Goal: Task Accomplishment & Management: Complete application form

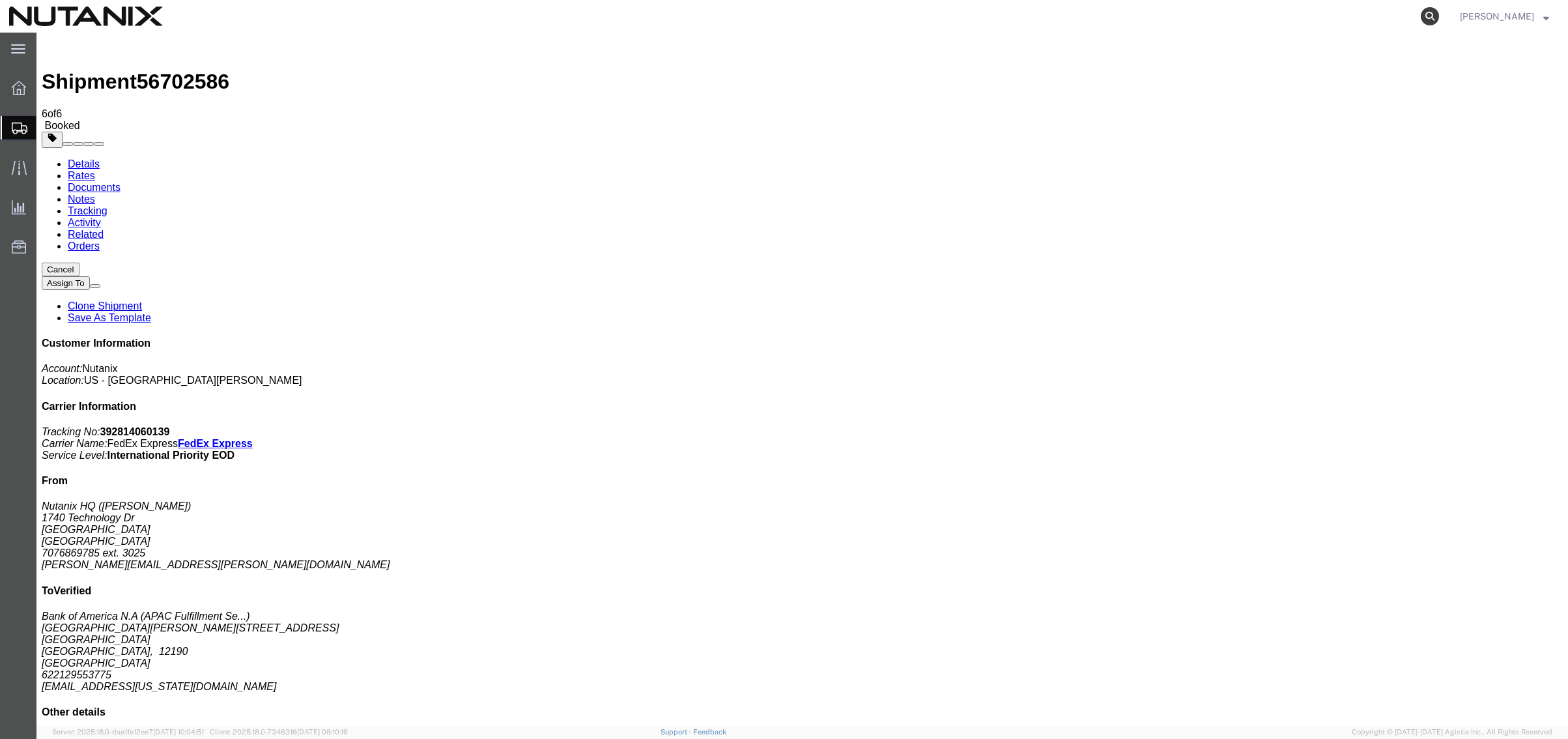
click at [1429, 19] on icon at bounding box center [1430, 16] width 18 height 18
click at [1194, 22] on input "search" at bounding box center [1223, 16] width 397 height 31
paste input "392054618199"
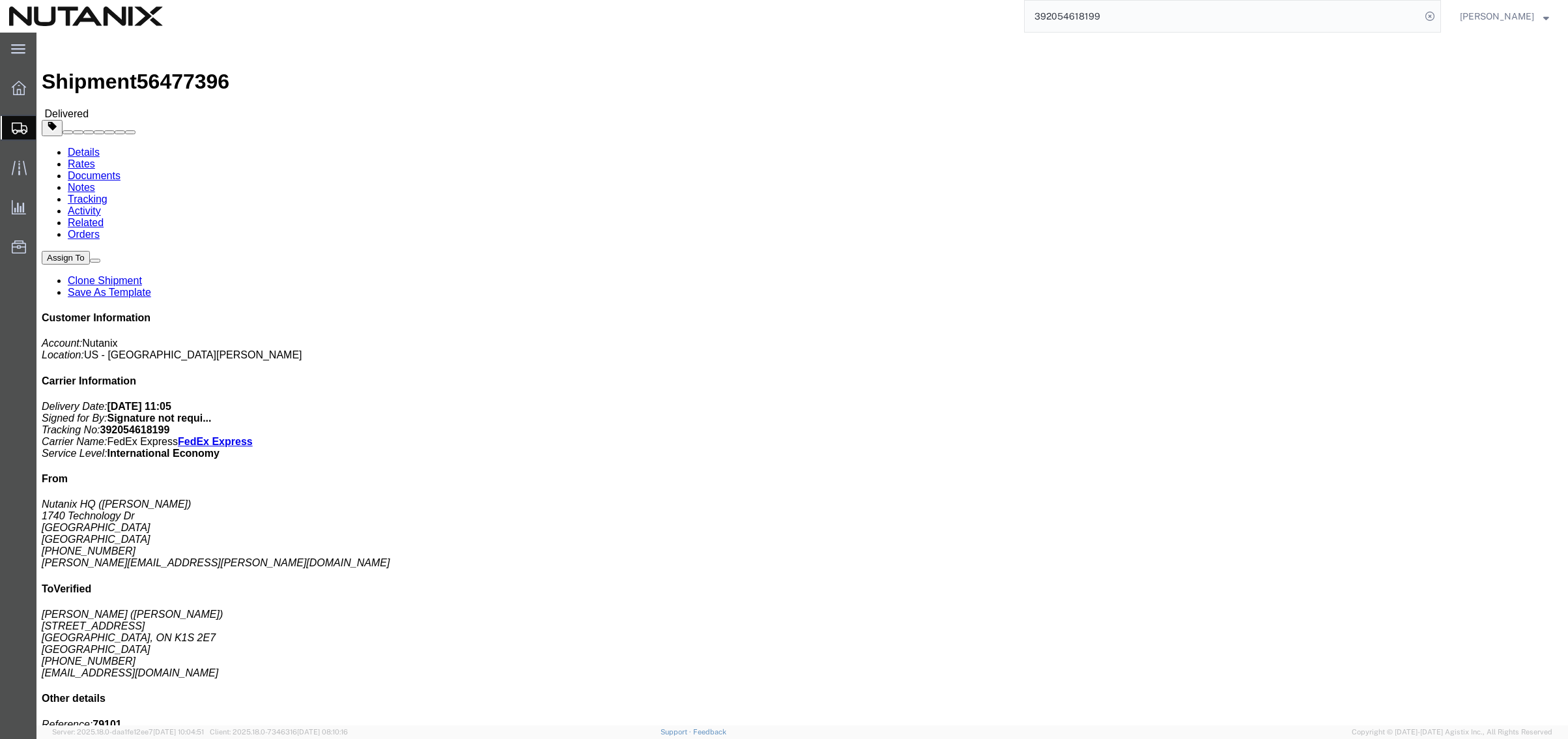
click link "Rates"
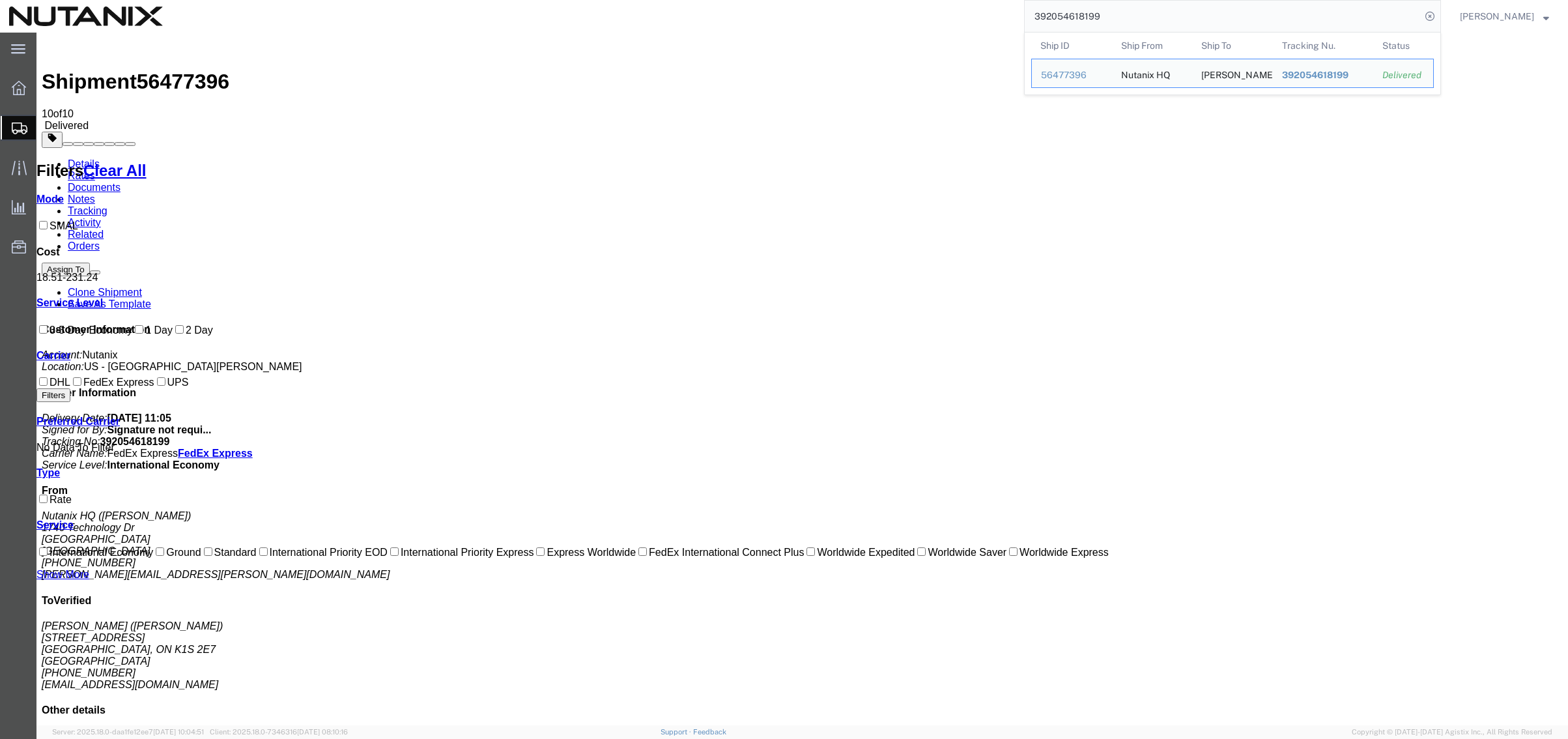
drag, startPoint x: 1109, startPoint y: 20, endPoint x: 951, endPoint y: 18, distance: 158.0
click at [952, 18] on div "392054618199 Ship ID Ship From Ship To Tracking Nu. Status Ship ID 56477396 Shi…" at bounding box center [806, 16] width 1269 height 33
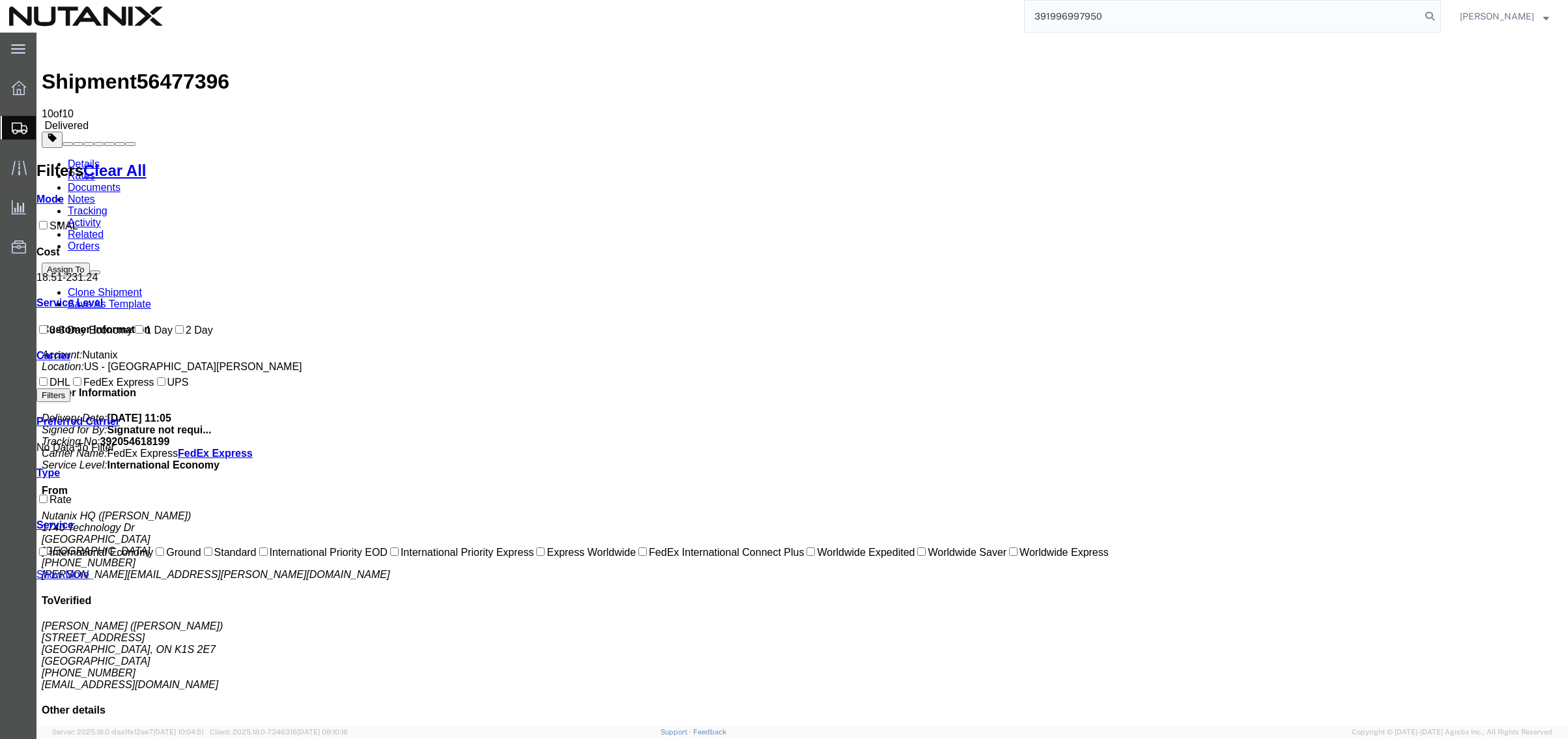
type input "391996997950"
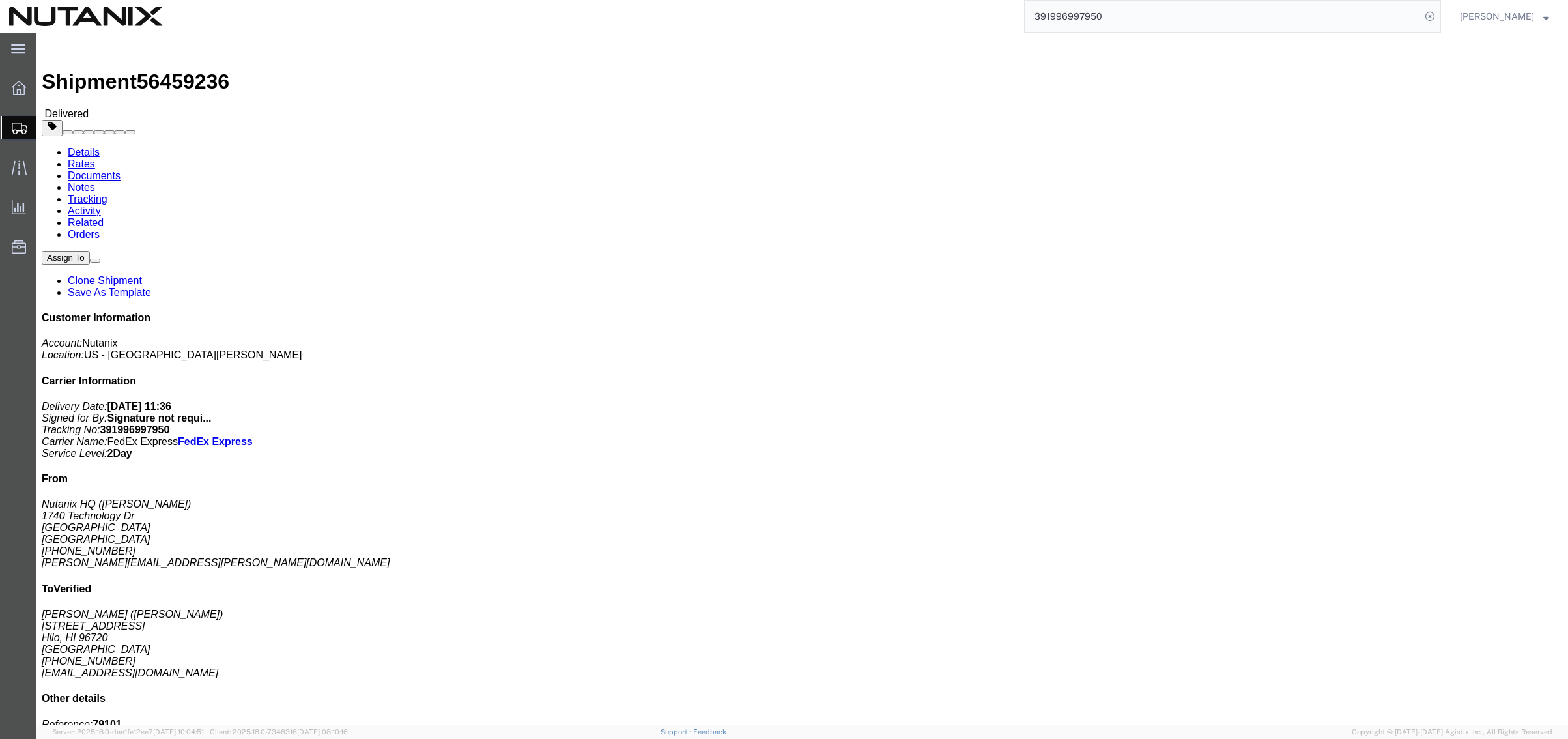
click link "Rates"
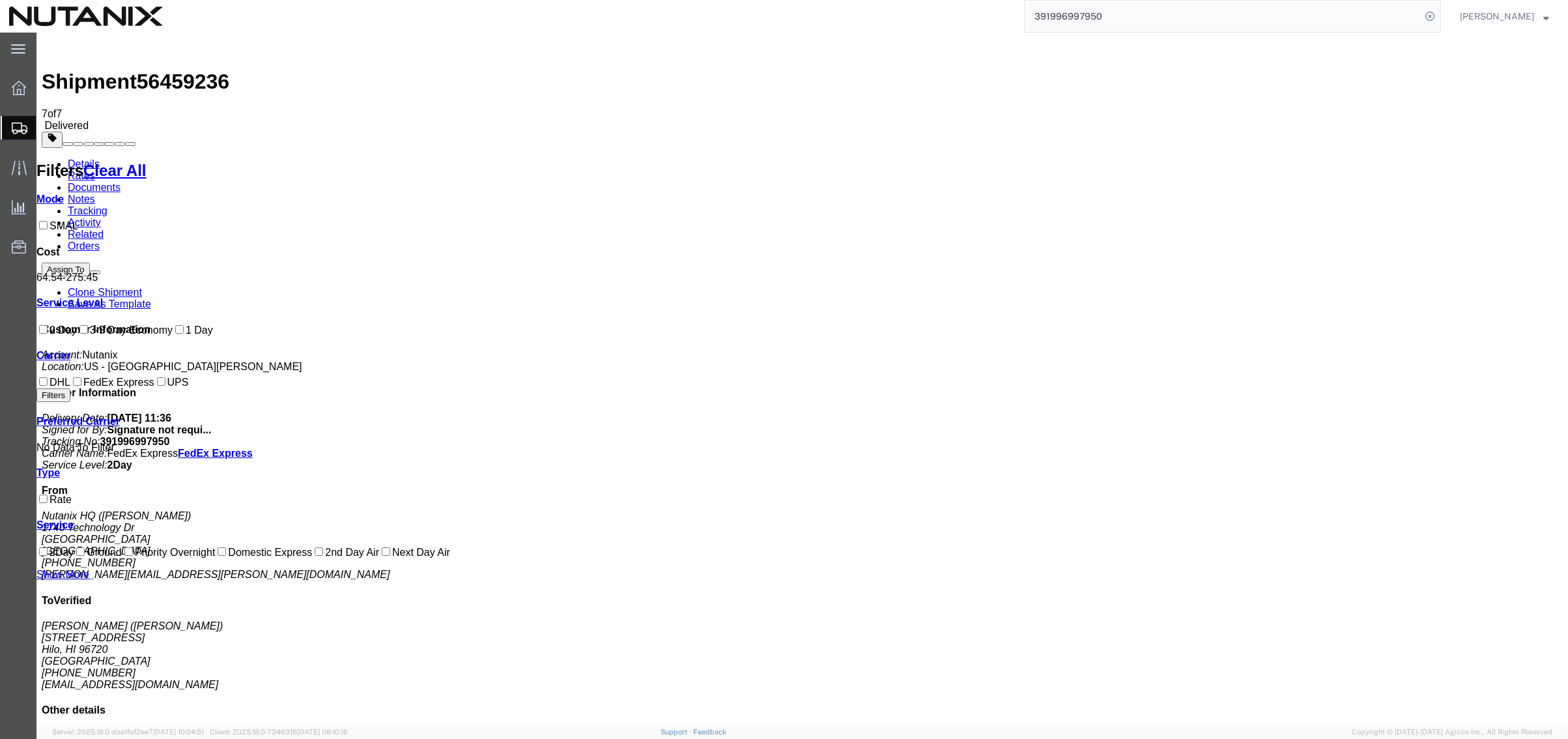
click at [0, 0] on span "Create from Template" at bounding box center [0, 0] width 0 height 0
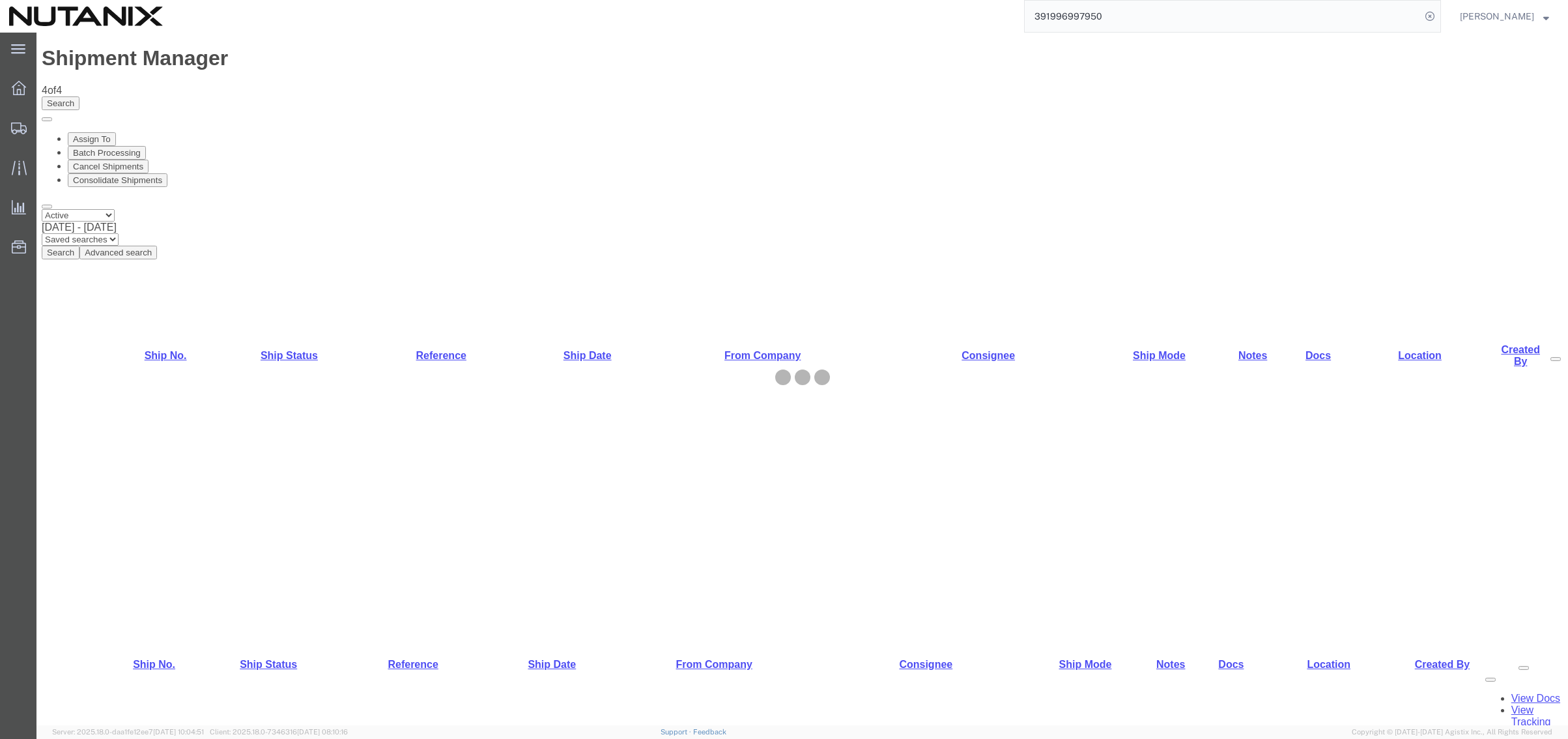
select select "36123"
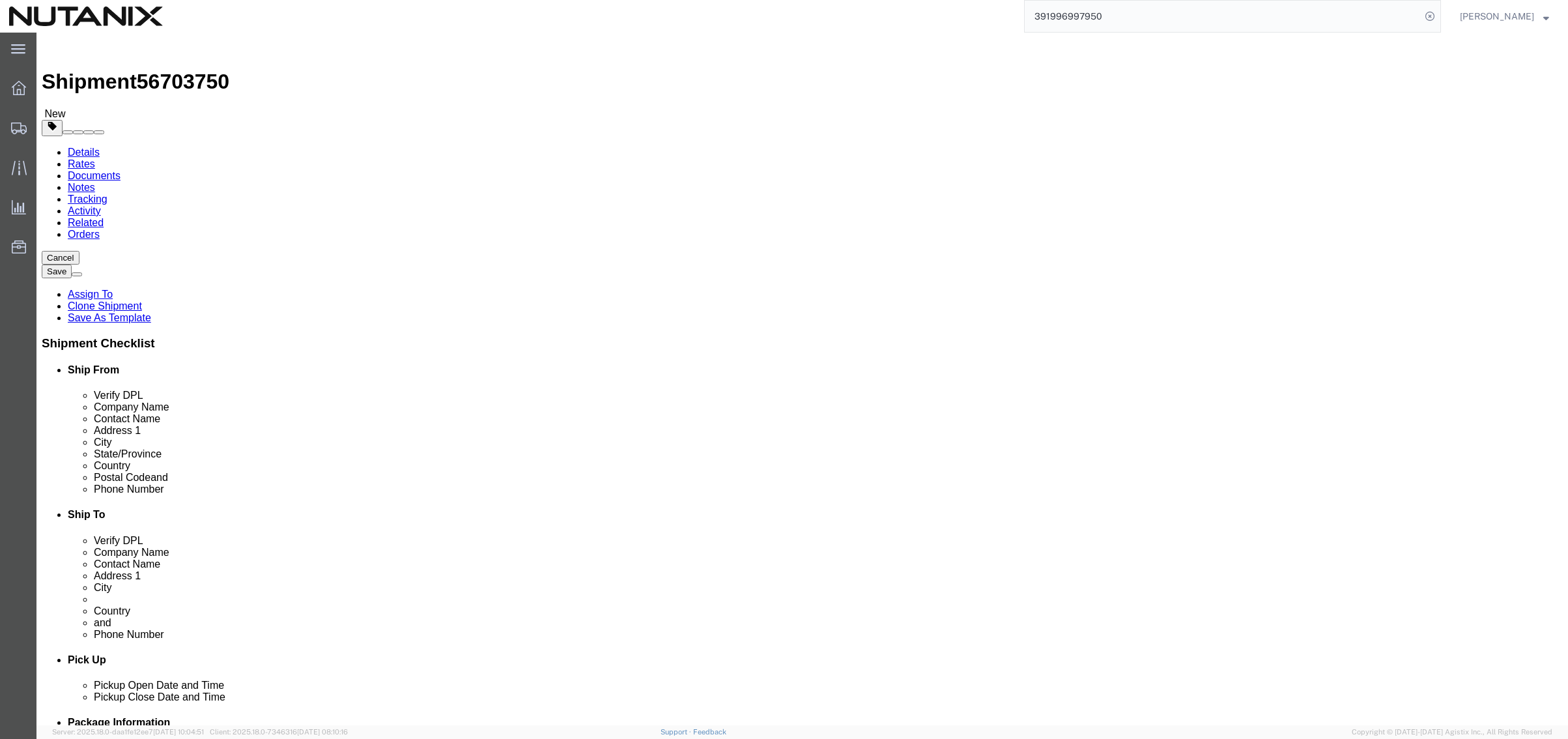
drag, startPoint x: 310, startPoint y: 269, endPoint x: 143, endPoint y: 264, distance: 167.1
click div "Contact Name [PERSON_NAME]"
paste input "[PERSON_NAME]"
type input "[PERSON_NAME]"
drag, startPoint x: 388, startPoint y: 473, endPoint x: 14, endPoint y: 456, distance: 374.4
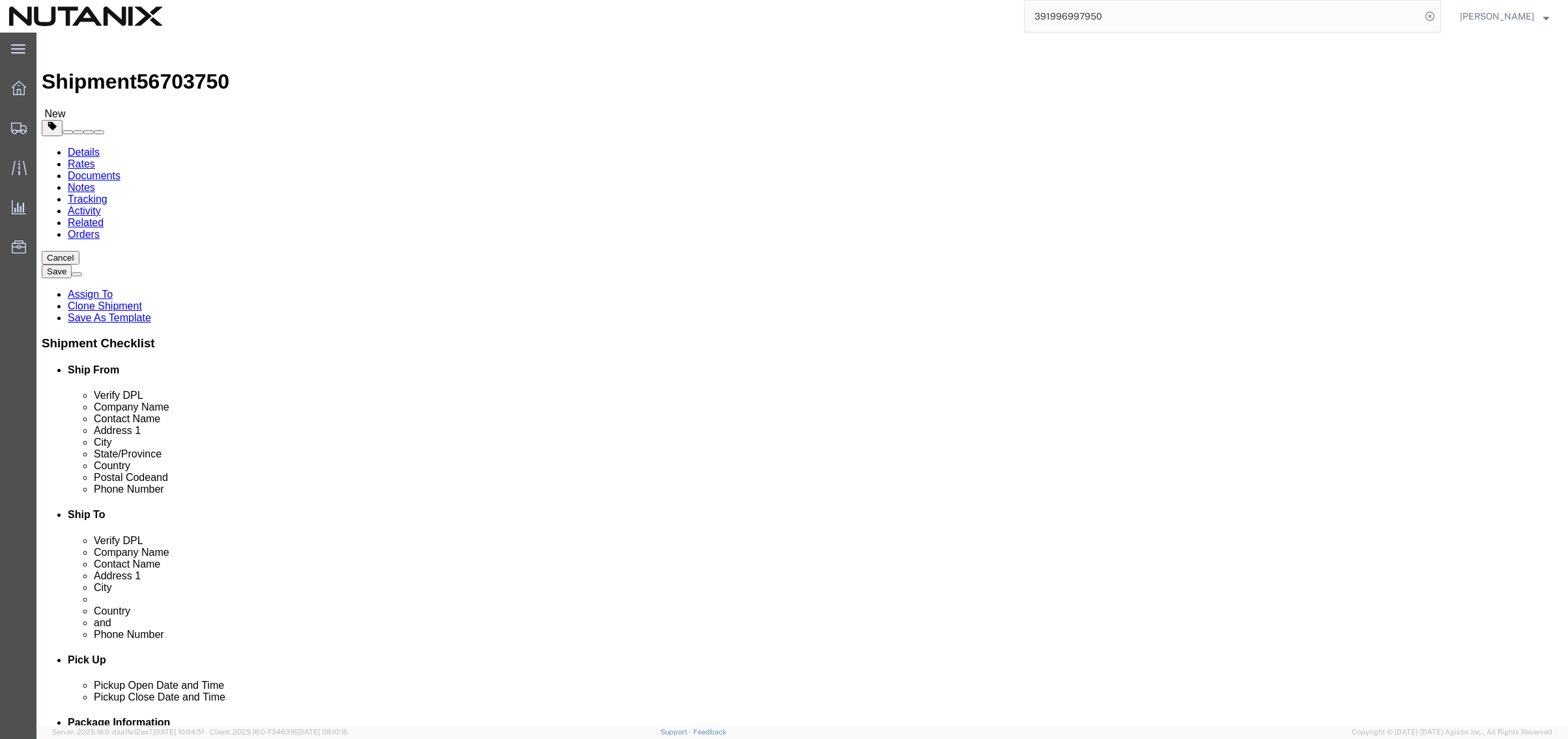
click div "Please fix the following errors Ship From Location Location [GEOGRAPHIC_DATA] -…"
paste input "[PERSON_NAME]"
type input "[PERSON_NAME][EMAIL_ADDRESS][PERSON_NAME][DOMAIN_NAME]"
drag, startPoint x: 1080, startPoint y: 248, endPoint x: 743, endPoint y: 249, distance: 337.0
click div "Company Name Nutanix Technologies India Private Limited"
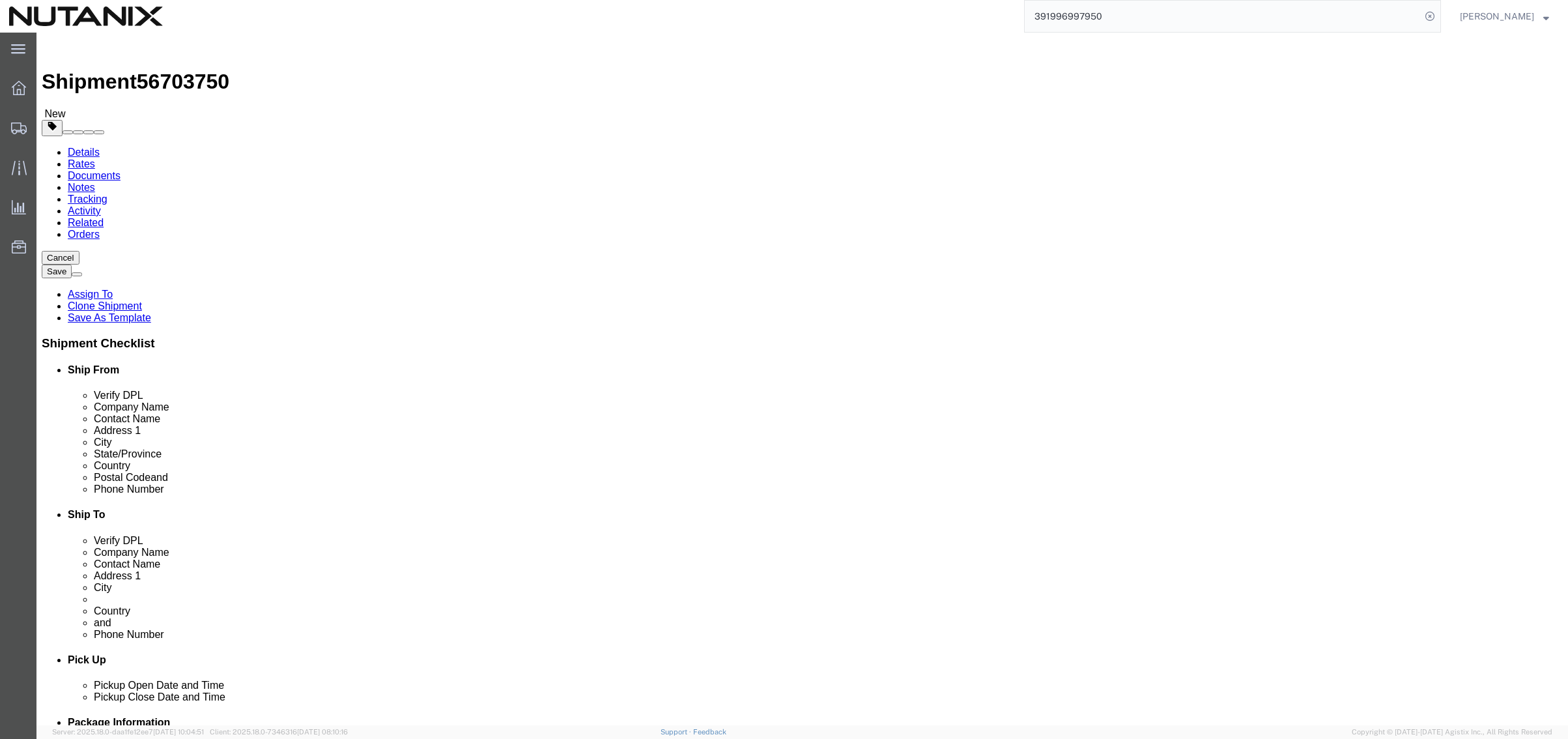
paste input "[GEOGRAPHIC_DATA]"
type input "[GEOGRAPHIC_DATA]"
select select "FR"
drag, startPoint x: 1039, startPoint y: 265, endPoint x: 674, endPoint y: 248, distance: 365.4
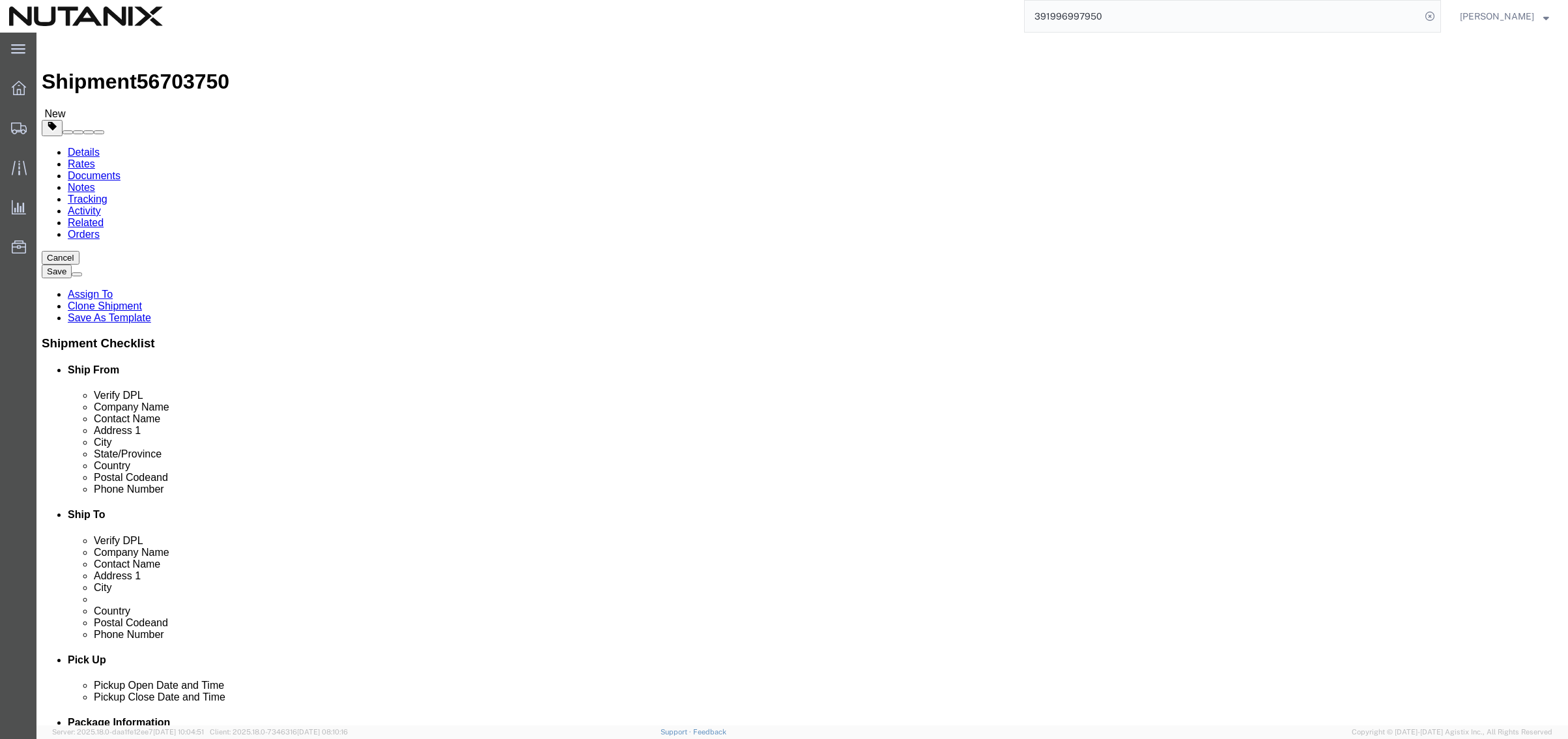
click div "Location Select Select My Profile Location [GEOGRAPHIC_DATA] - [GEOGRAPHIC_DATA…"
paste input "[PERSON_NAME] SOUMAYET"
type input "[PERSON_NAME] SOUMAYET"
drag, startPoint x: 1028, startPoint y: 297, endPoint x: 703, endPoint y: 288, distance: 325.1
click div "Address [STREET_ADDRESS]"
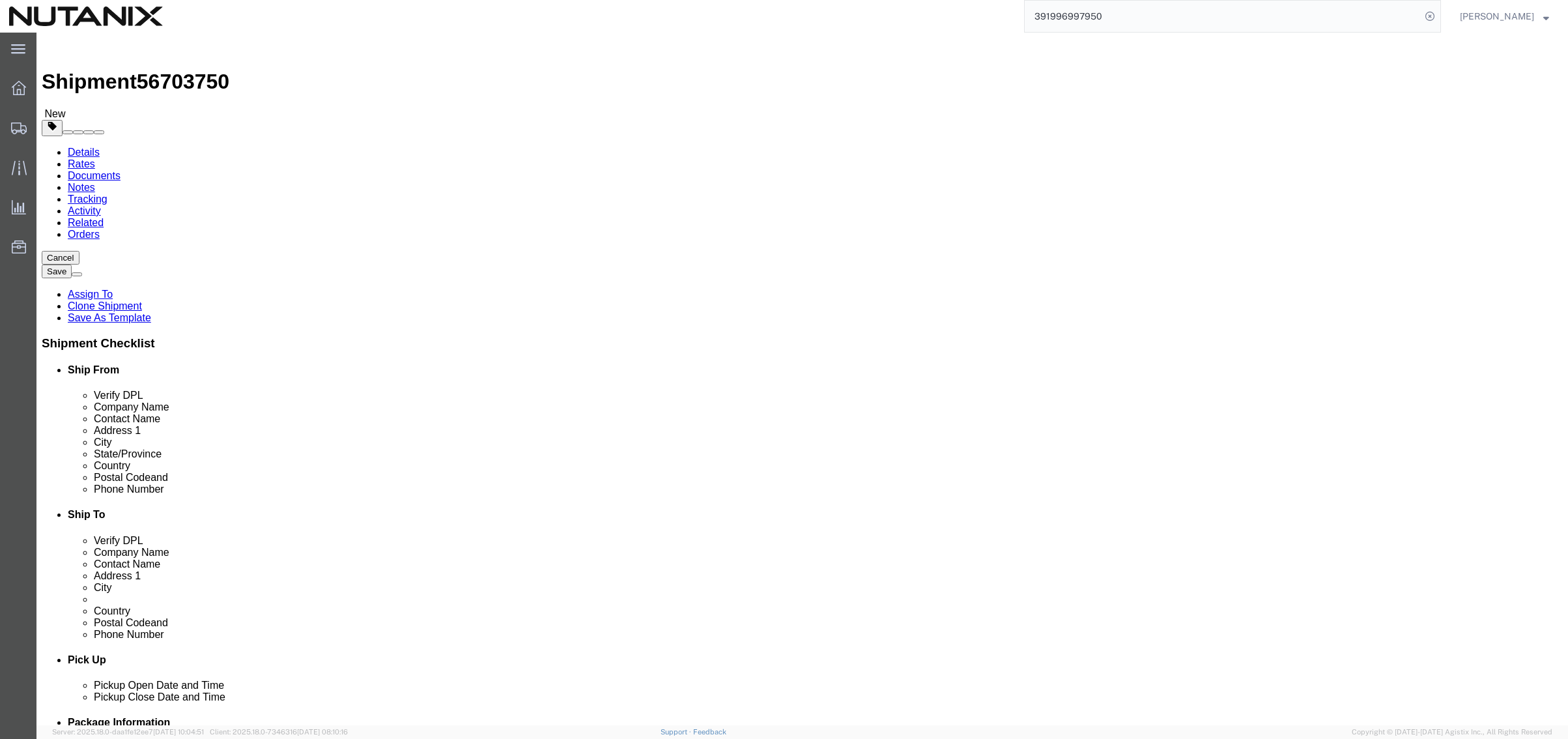
paste input "6 allée [PERSON_NAME]"
type input "6 allée [PERSON_NAME]"
drag, startPoint x: 1079, startPoint y: 314, endPoint x: 656, endPoint y: 316, distance: 423.0
click div "Address [STREET_ADDRESS]"
paste input "BP 34038"
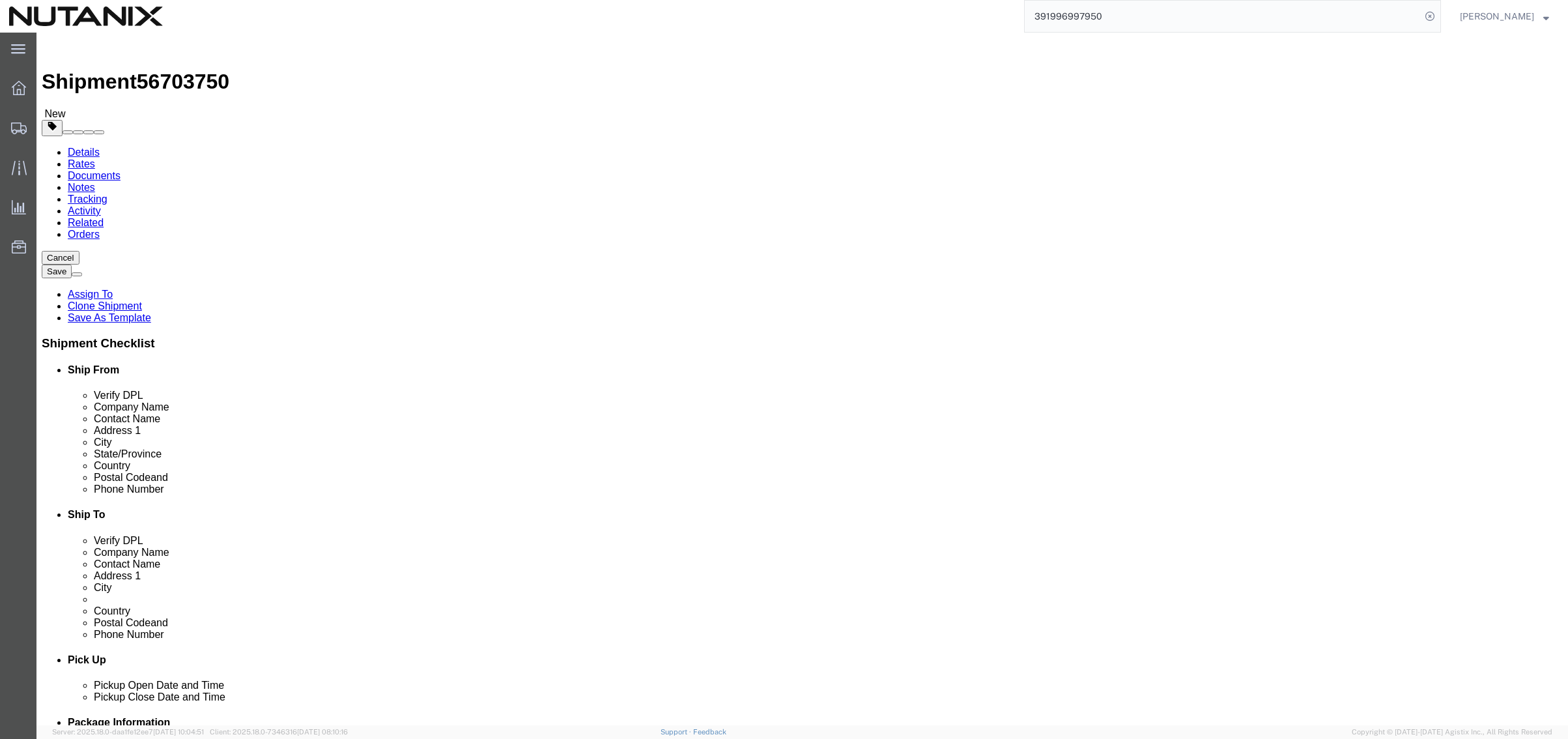
type input "BP 34038"
drag, startPoint x: 928, startPoint y: 344, endPoint x: 718, endPoint y: 339, distance: 210.1
click div "City [GEOGRAPHIC_DATA]"
paste input "Toulouse cedex 4"
type input "Toulouse cedex 4"
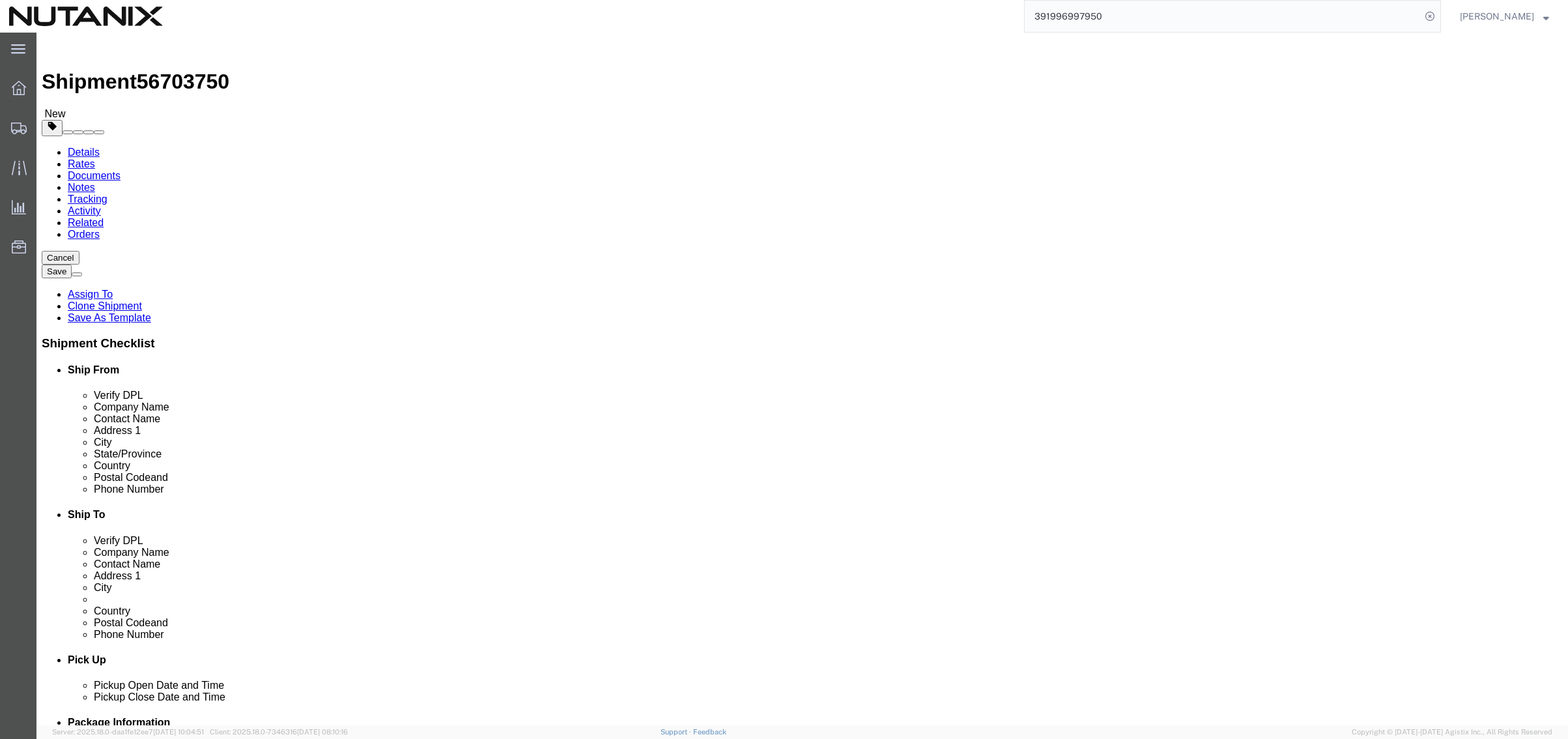
drag, startPoint x: 918, startPoint y: 414, endPoint x: 654, endPoint y: 416, distance: 264.0
click div "Postal Code 560103"
paste input "31029"
type input "31029"
